Goal: Task Accomplishment & Management: Manage account settings

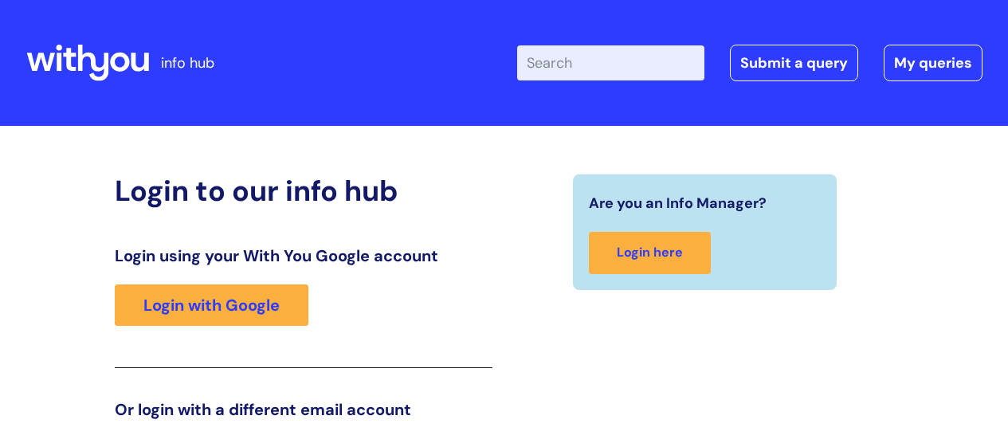
scroll to position [243, 0]
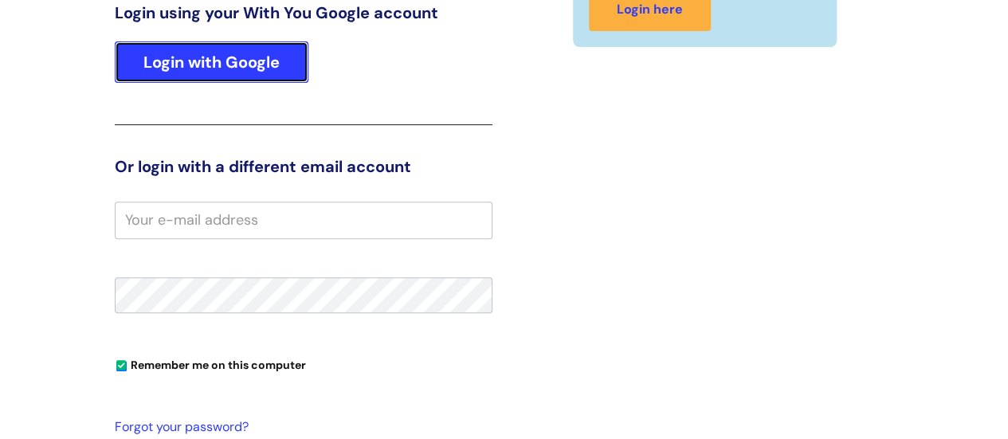
click at [139, 49] on link "Login with Google" at bounding box center [212, 61] width 194 height 41
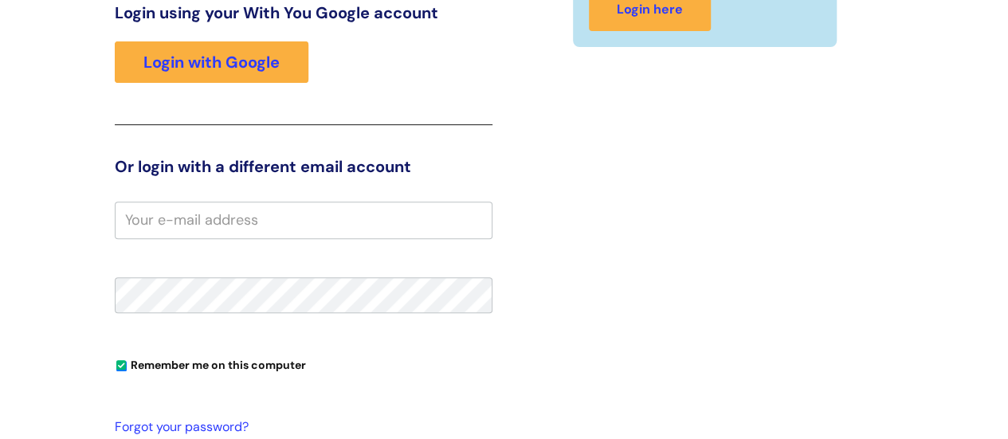
scroll to position [243, 0]
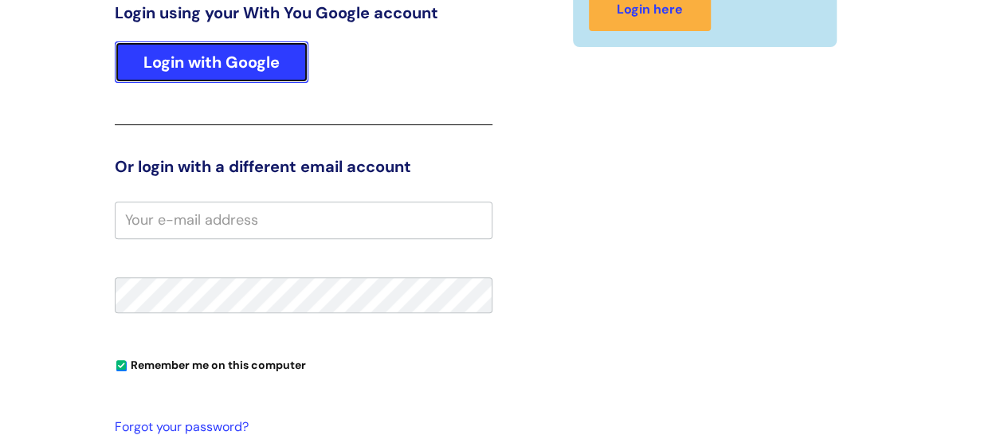
click at [210, 57] on link "Login with Google" at bounding box center [212, 61] width 194 height 41
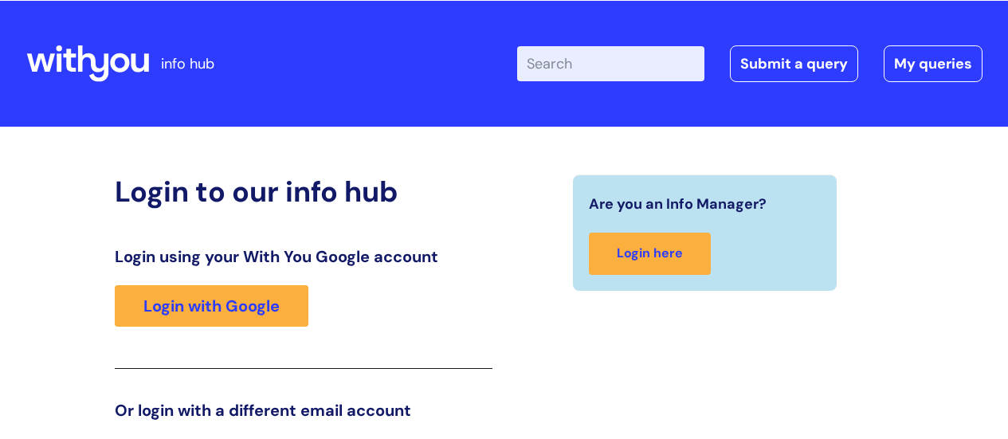
scroll to position [243, 0]
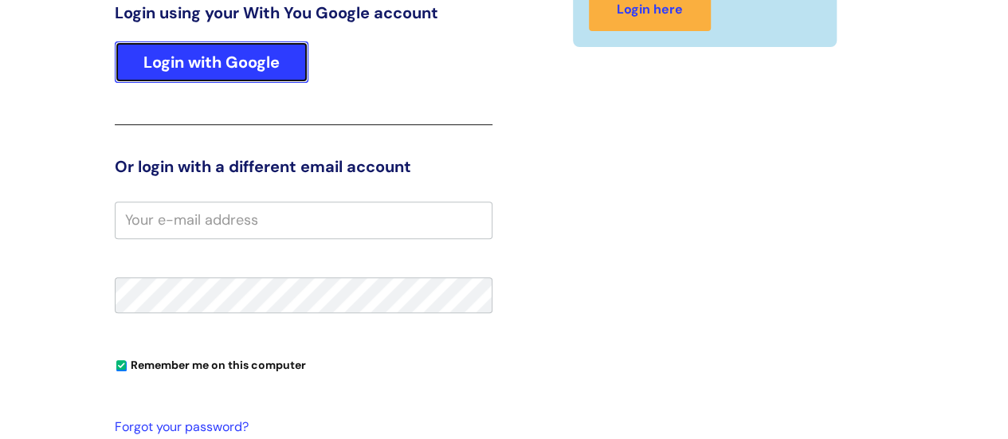
click at [190, 61] on link "Login with Google" at bounding box center [212, 61] width 194 height 41
